Goal: Transaction & Acquisition: Download file/media

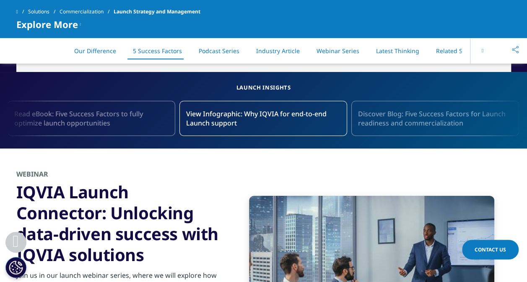
scroll to position [1429, 0]
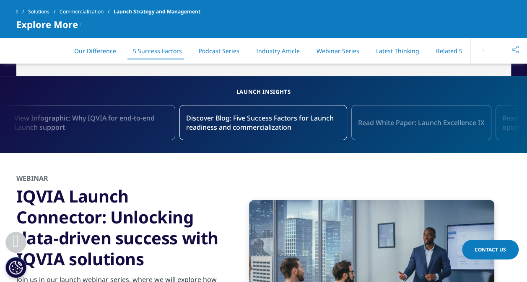
click at [168, 119] on span "View Infographic: Why IQVIA for end-to-end Launch support" at bounding box center [91, 123] width 154 height 18
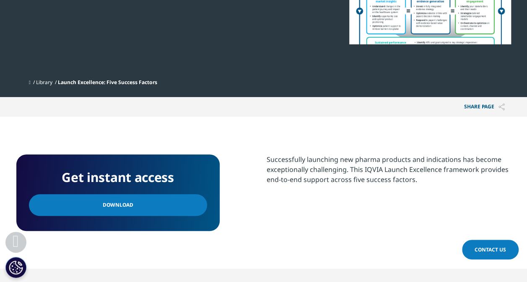
scroll to position [254, 0]
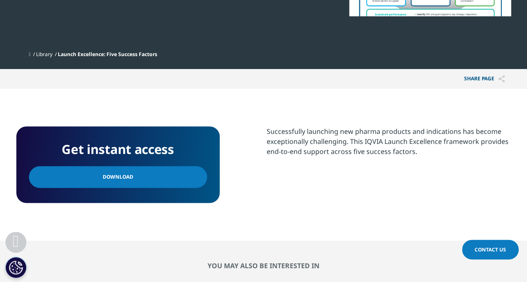
click at [168, 174] on link "Download" at bounding box center [118, 177] width 178 height 22
